Goal: Transaction & Acquisition: Book appointment/travel/reservation

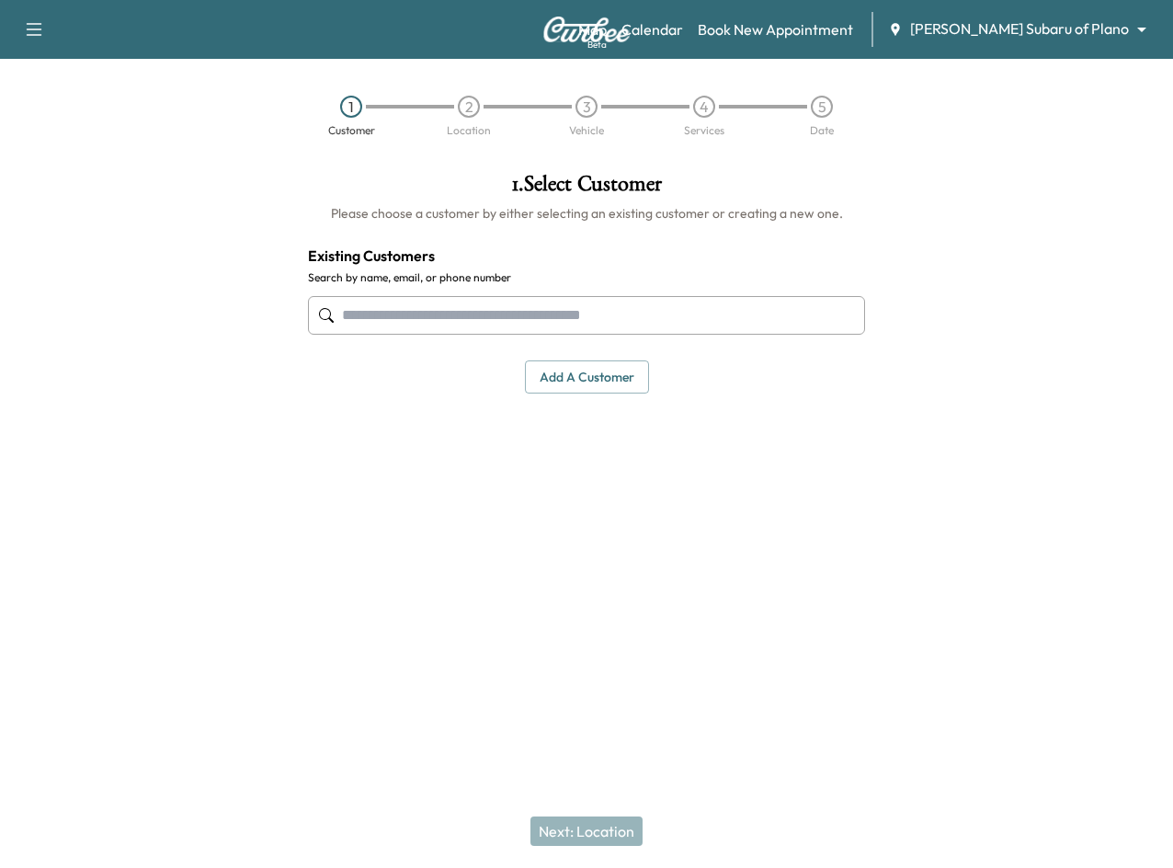
click at [1104, 245] on div at bounding box center [1026, 375] width 293 height 434
click at [1055, 40] on div "[PERSON_NAME] Subaru of Plano ******** ​" at bounding box center [1023, 29] width 270 height 22
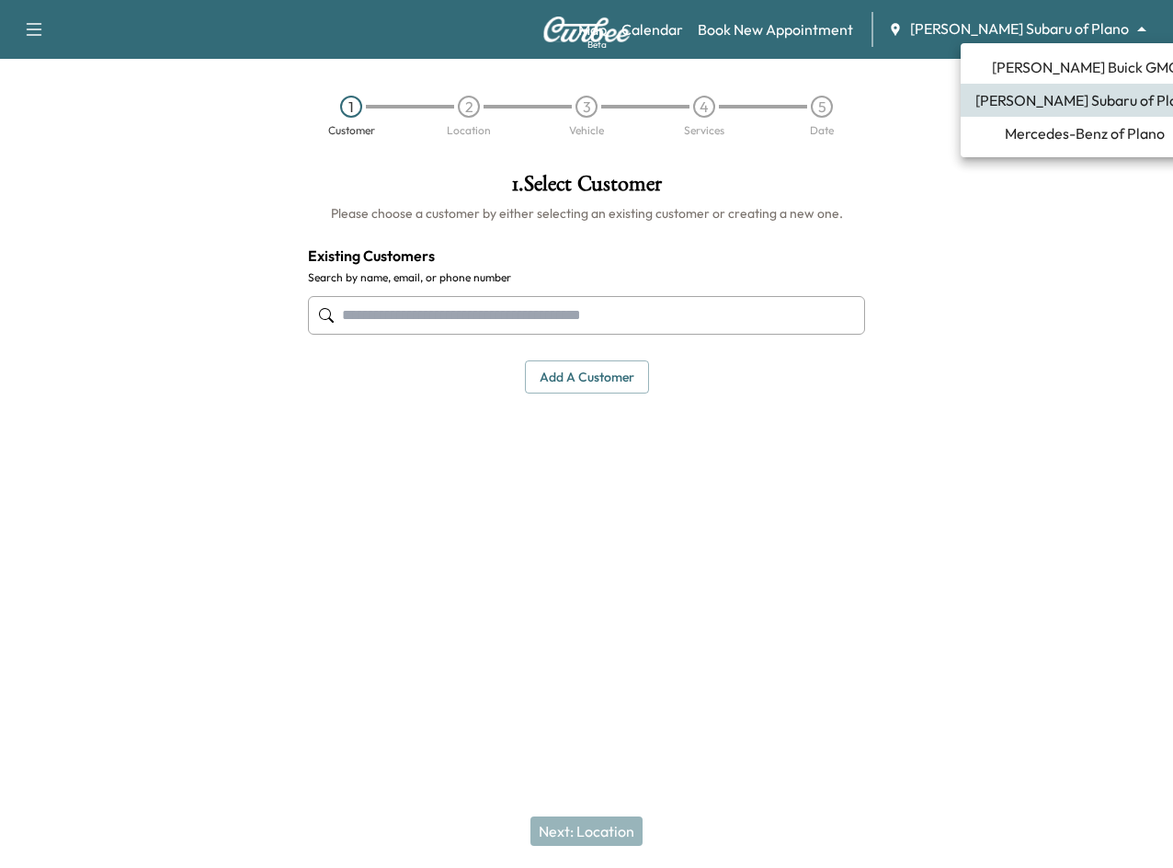
click at [1081, 29] on body "Support Log Out Map Beta Calendar Book New Appointment [PERSON_NAME] Subaru of …" at bounding box center [586, 434] width 1173 height 868
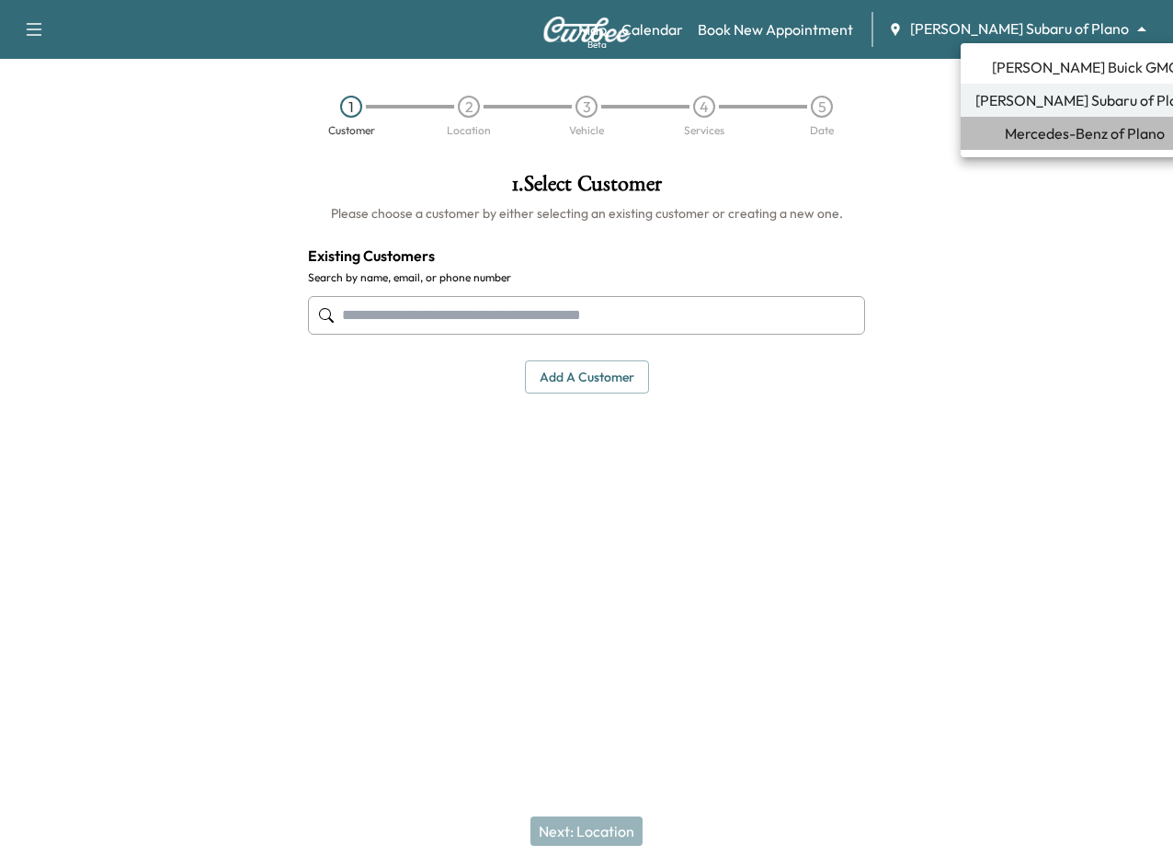
click at [1113, 127] on span "Mercedes-Benz of Plano" at bounding box center [1085, 133] width 160 height 22
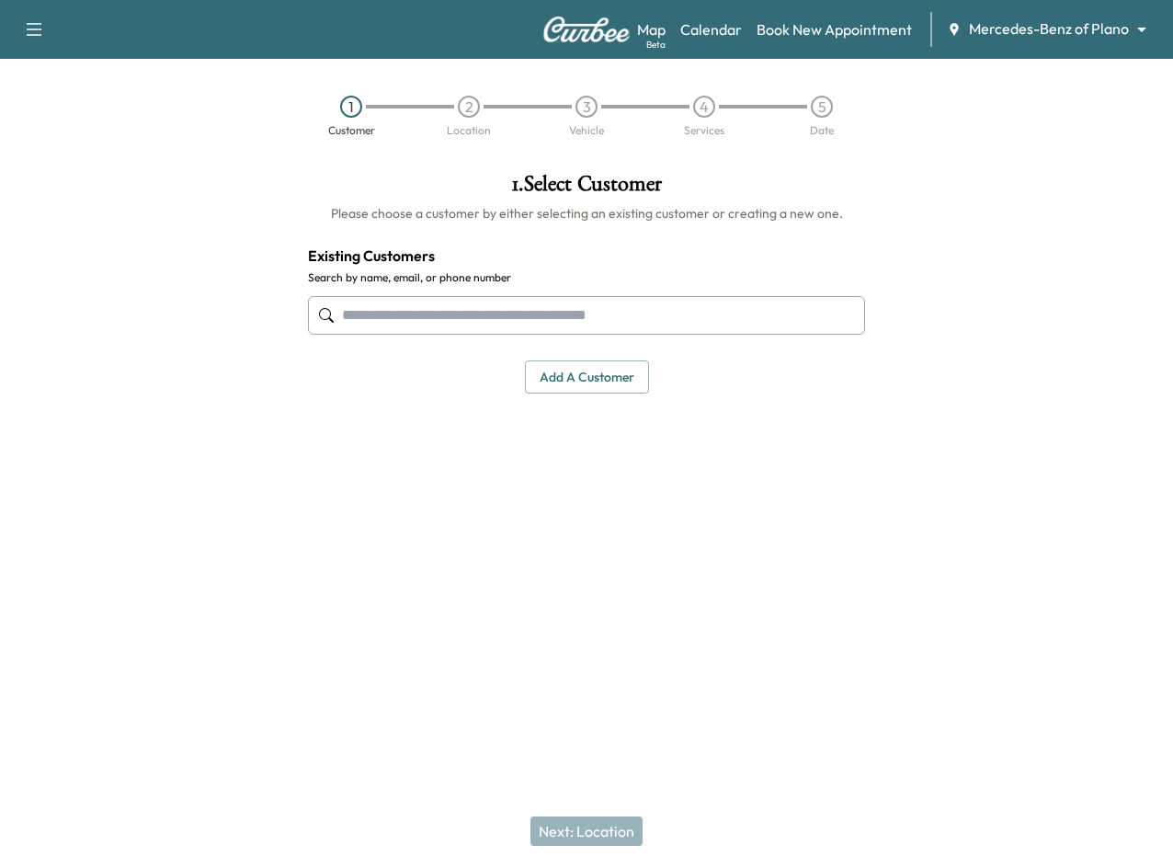
click at [504, 317] on input "text" at bounding box center [586, 315] width 557 height 39
click at [1005, 336] on div at bounding box center [1026, 375] width 293 height 434
click at [980, 312] on div at bounding box center [1026, 375] width 293 height 434
click at [177, 229] on div at bounding box center [146, 375] width 293 height 434
click at [288, 155] on div "1 Customer 2 Location 3 Vehicle 4 Services 5 Date" at bounding box center [586, 116] width 1173 height 85
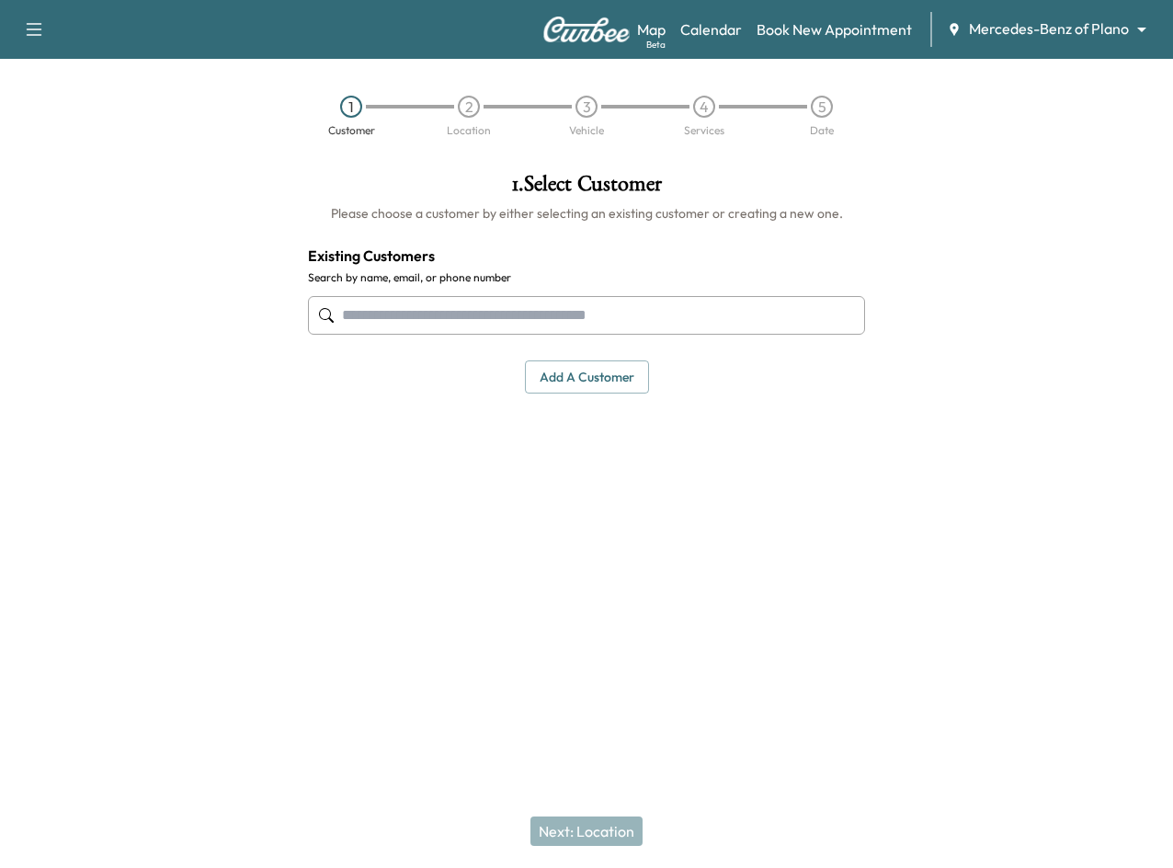
click at [1132, 372] on div at bounding box center [1026, 375] width 293 height 434
